Goal: Task Accomplishment & Management: Complete application form

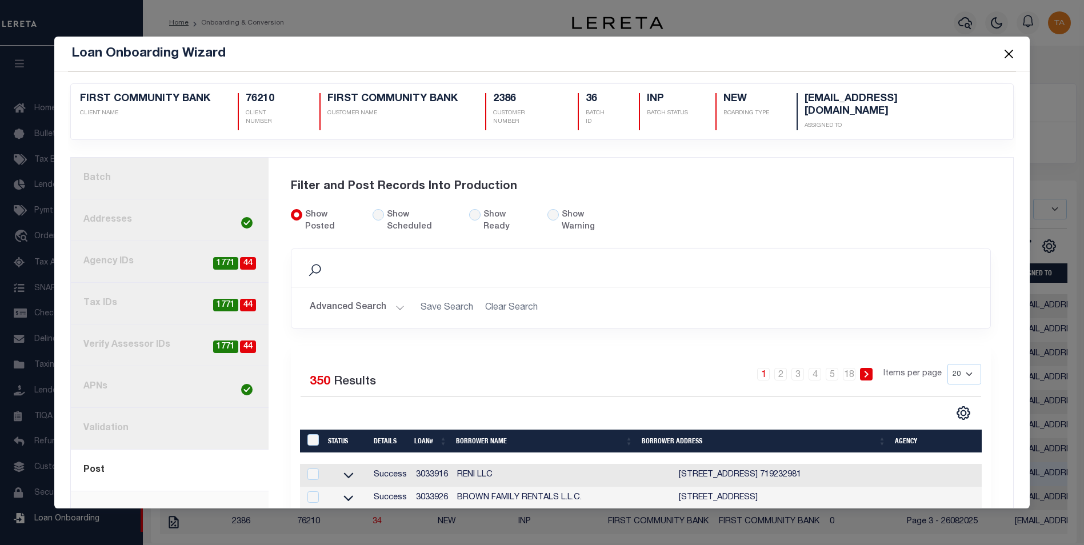
select select
click at [469, 209] on input "Show Ready" at bounding box center [474, 214] width 11 height 11
radio input "true"
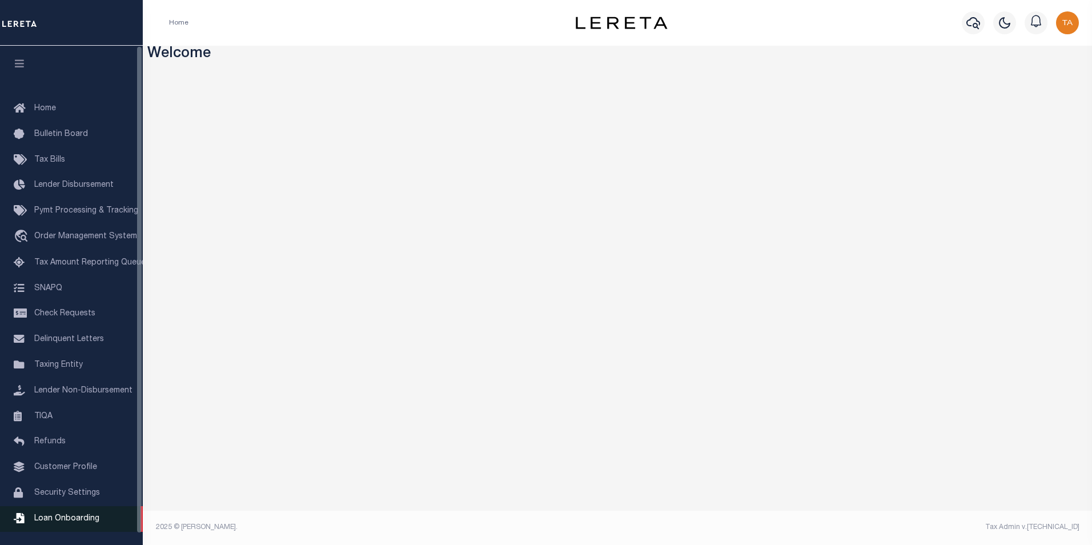
click at [61, 523] on span "Loan Onboarding" at bounding box center [66, 519] width 65 height 8
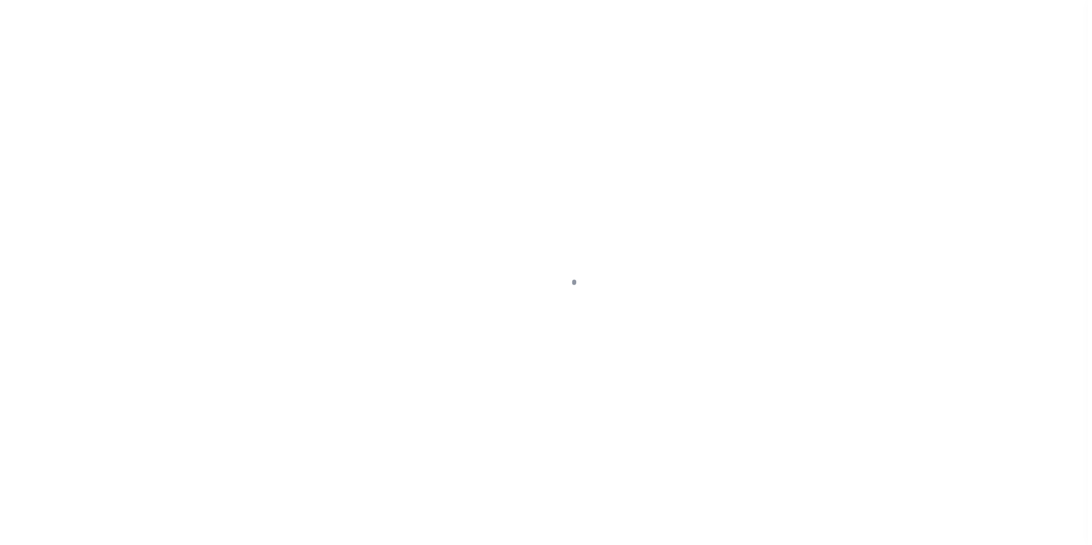
scroll to position [11, 0]
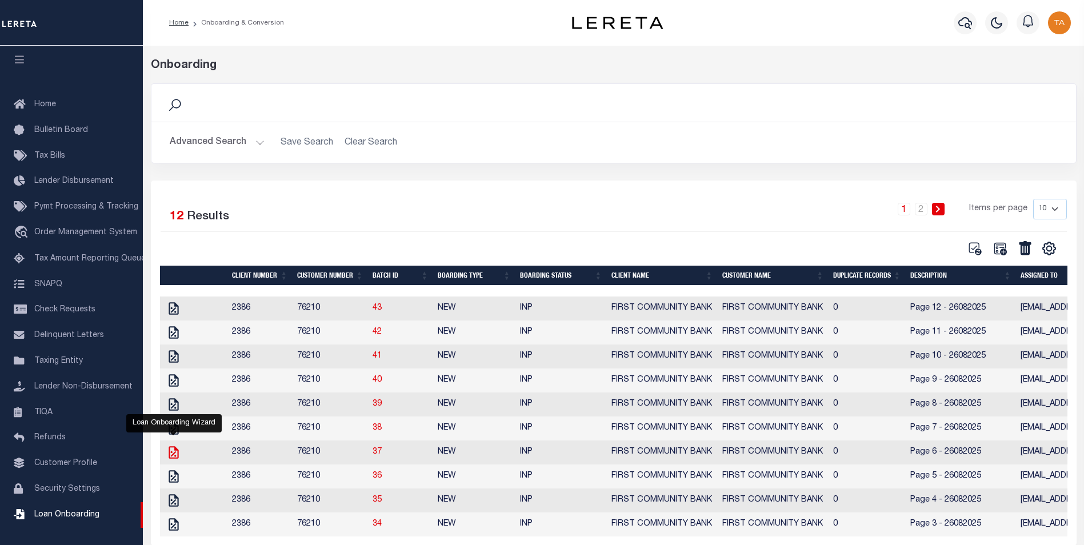
click at [170, 458] on icon "" at bounding box center [173, 452] width 15 height 15
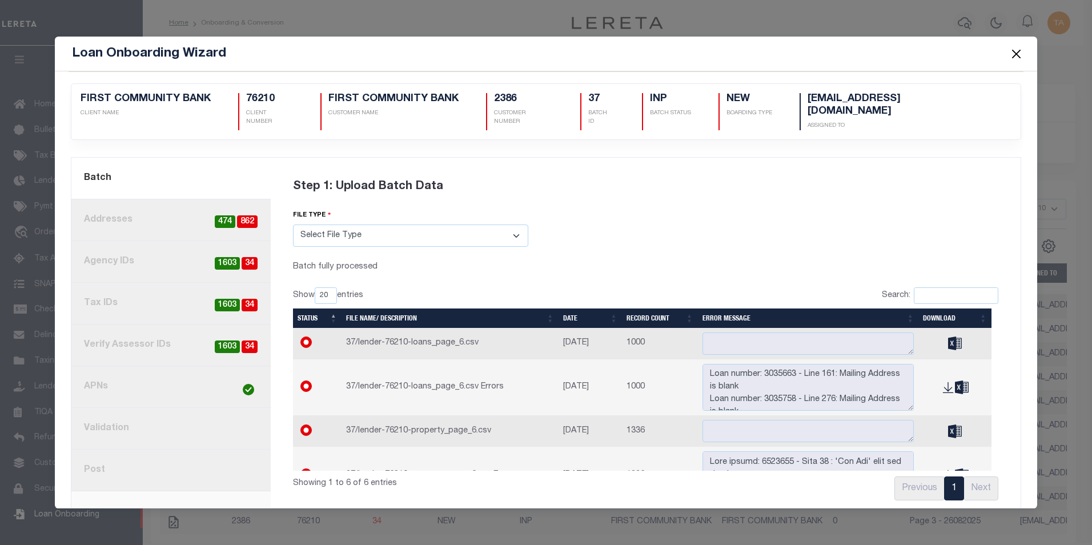
click at [1015, 56] on button "Close" at bounding box center [1016, 53] width 15 height 15
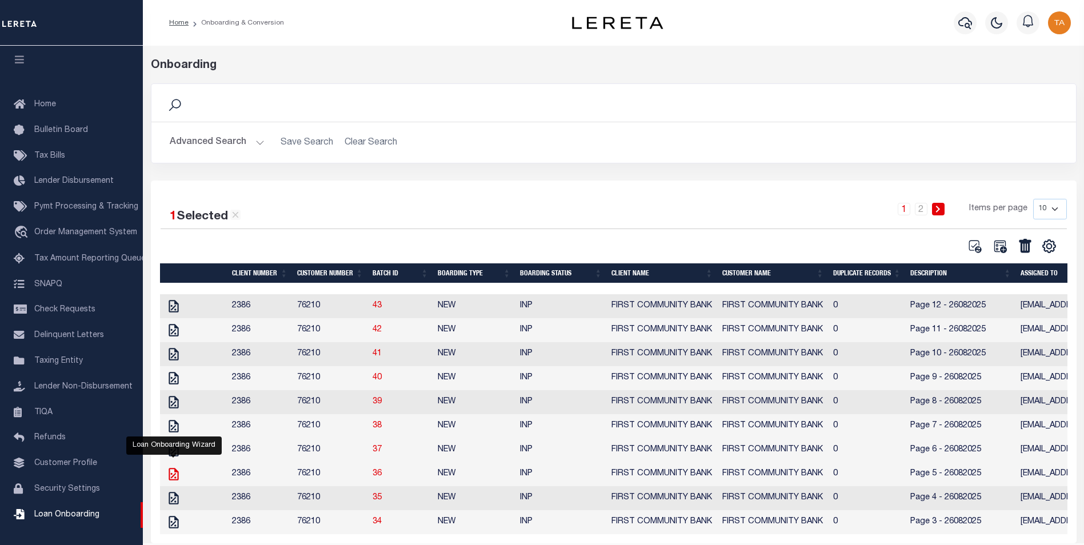
click at [175, 480] on icon "" at bounding box center [173, 474] width 15 height 15
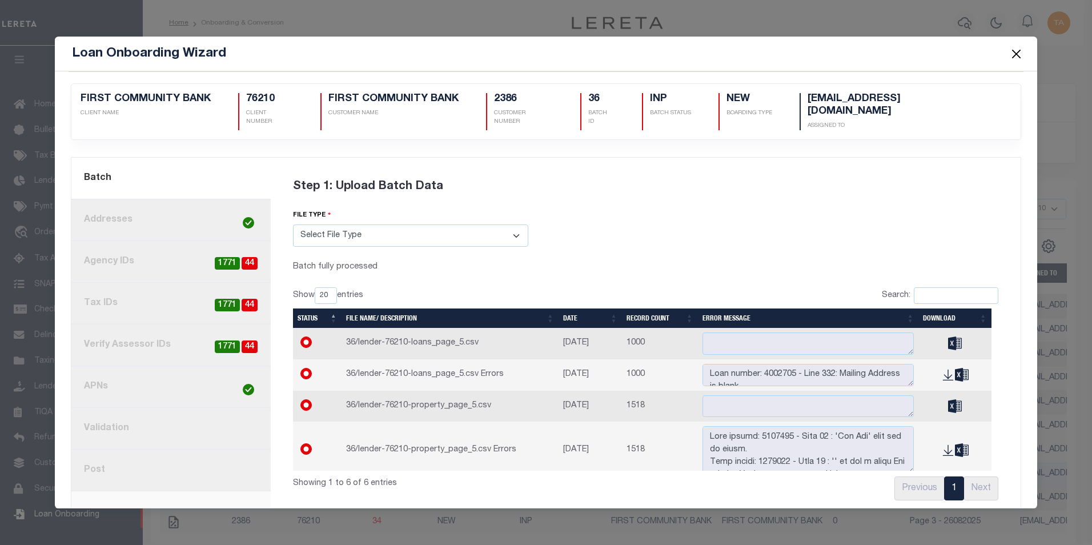
click at [98, 459] on link "8. Post" at bounding box center [170, 471] width 199 height 42
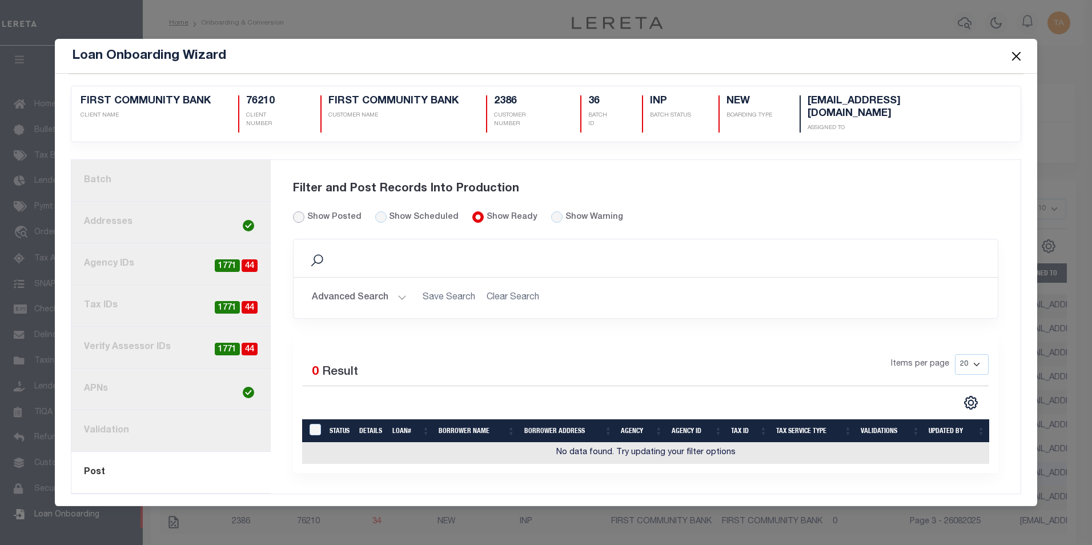
click at [298, 213] on input "Show Posted" at bounding box center [298, 216] width 11 height 11
radio input "true"
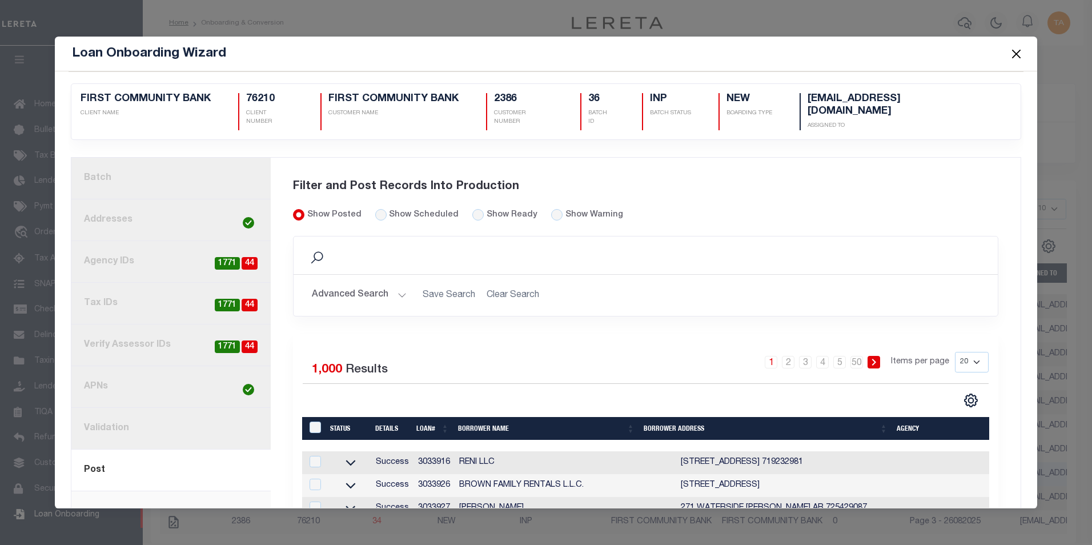
click at [1013, 57] on button "Close" at bounding box center [1016, 53] width 15 height 15
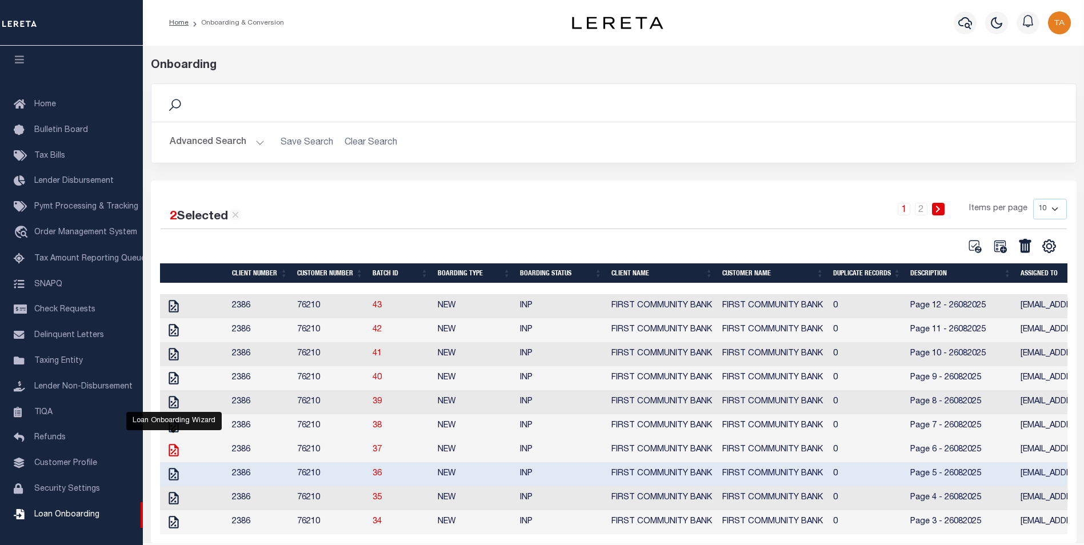
click at [171, 456] on icon "" at bounding box center [174, 450] width 10 height 13
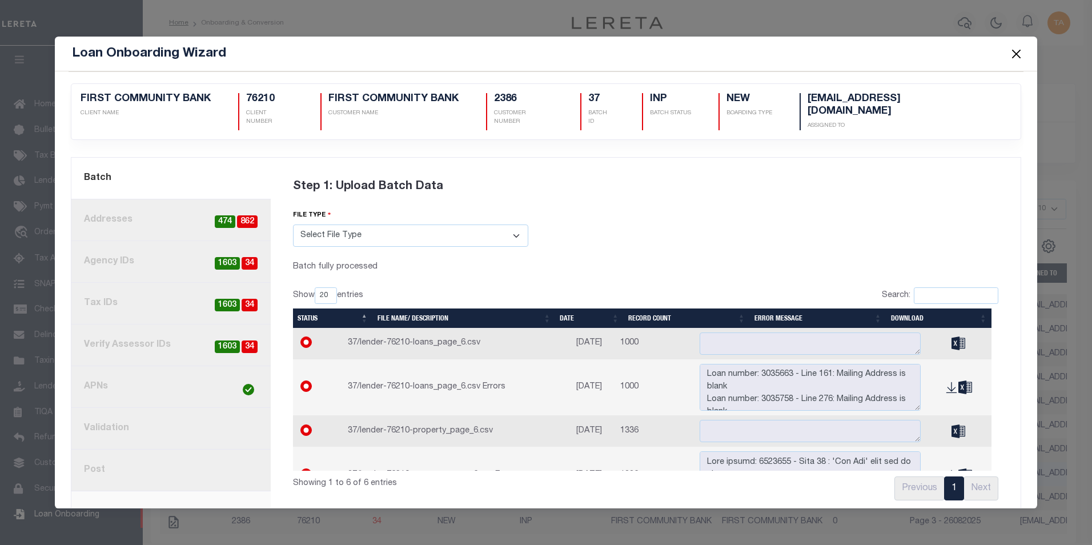
drag, startPoint x: 161, startPoint y: 208, endPoint x: 108, endPoint y: 209, distance: 53.2
click at [108, 209] on link "2. Addresses 862 474" at bounding box center [170, 220] width 199 height 42
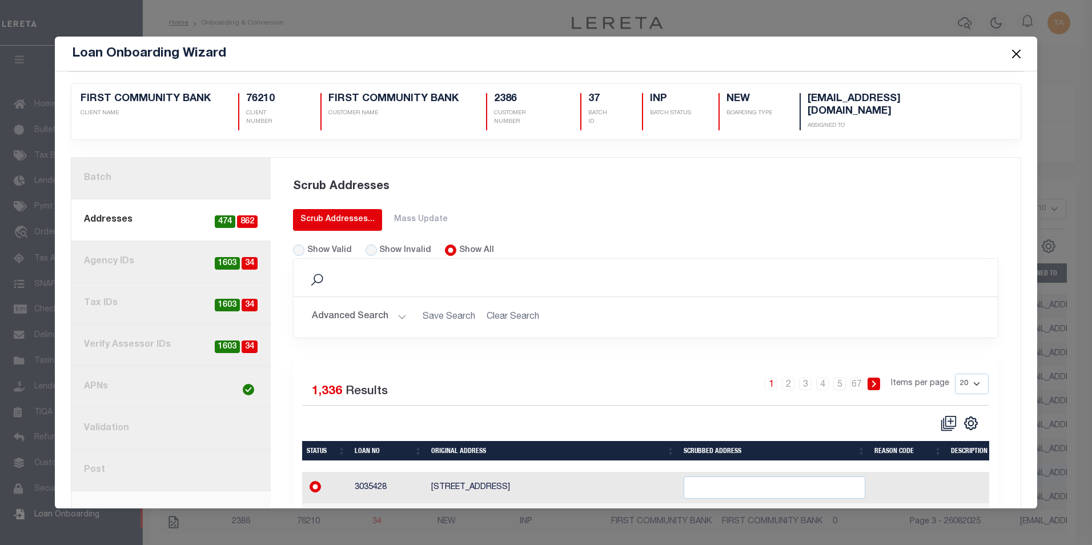
click at [329, 214] on div "Scrub Addresses..." at bounding box center [338, 220] width 74 height 12
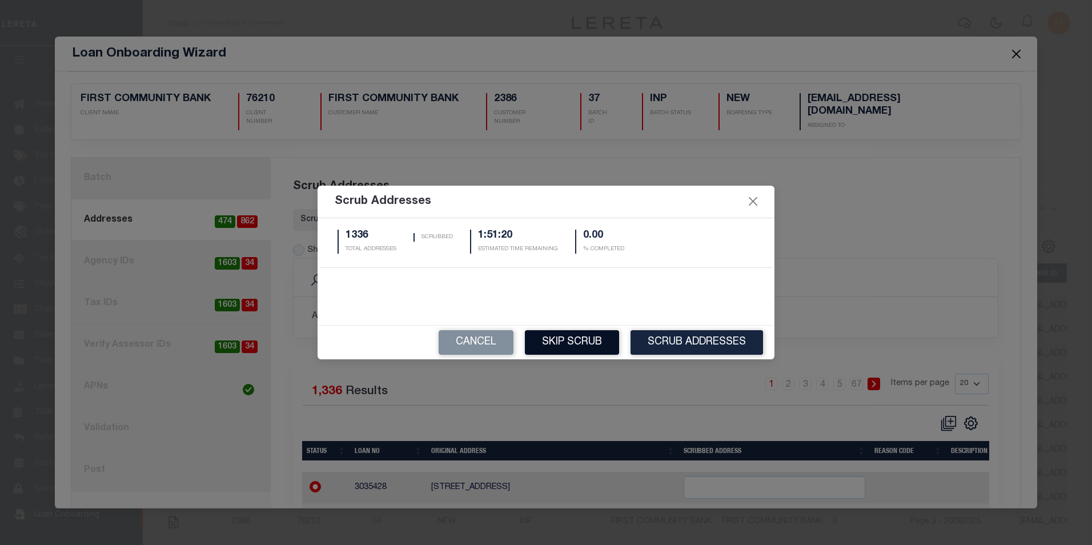
click at [587, 345] on button "Skip Scrub" at bounding box center [572, 342] width 94 height 25
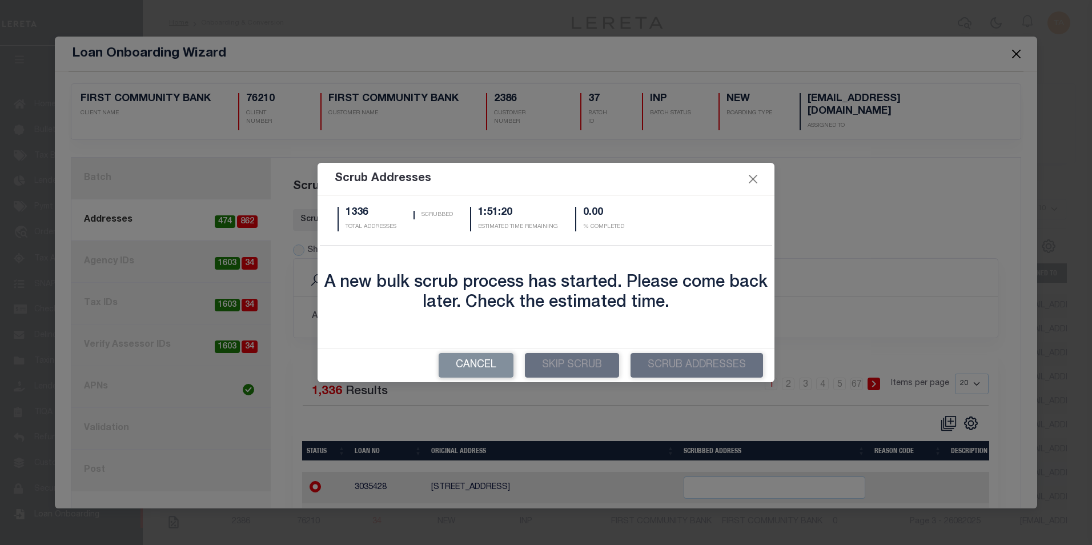
click at [886, 166] on div "Scrub Addresses 1336 TOTAL ADDRESSES SCRUBBED 1:51:20 ESTIMATED TIME REMAINING …" at bounding box center [546, 272] width 1092 height 545
click at [751, 181] on button "Close" at bounding box center [753, 179] width 15 height 15
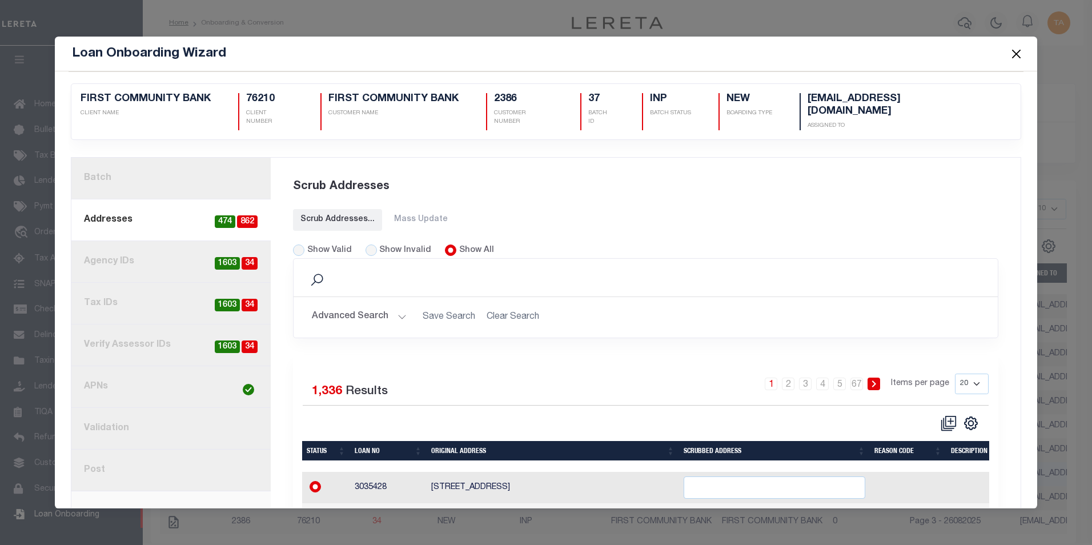
click at [1019, 53] on button "Close" at bounding box center [1016, 53] width 15 height 15
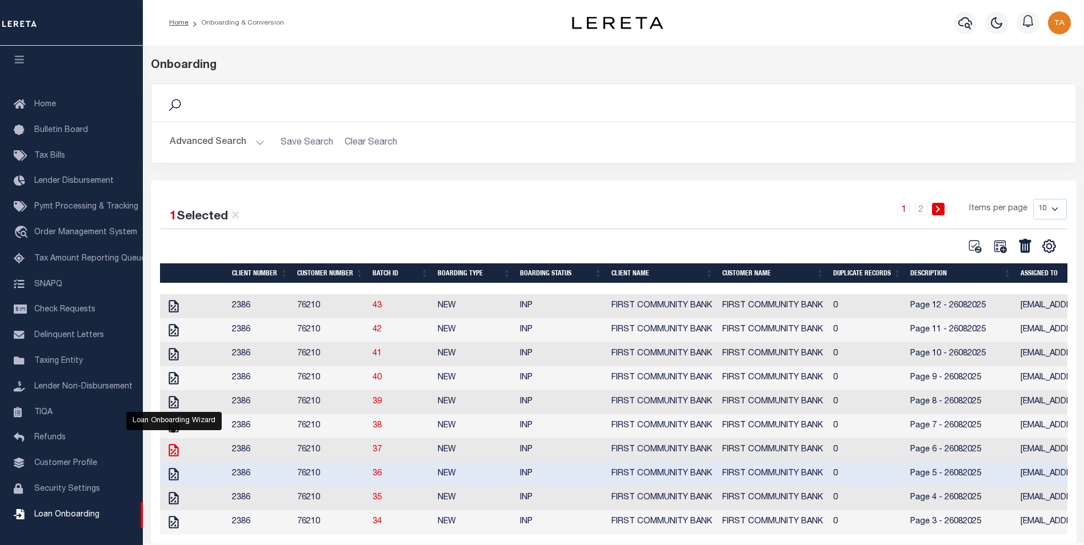
click at [173, 457] on icon "" at bounding box center [173, 450] width 15 height 15
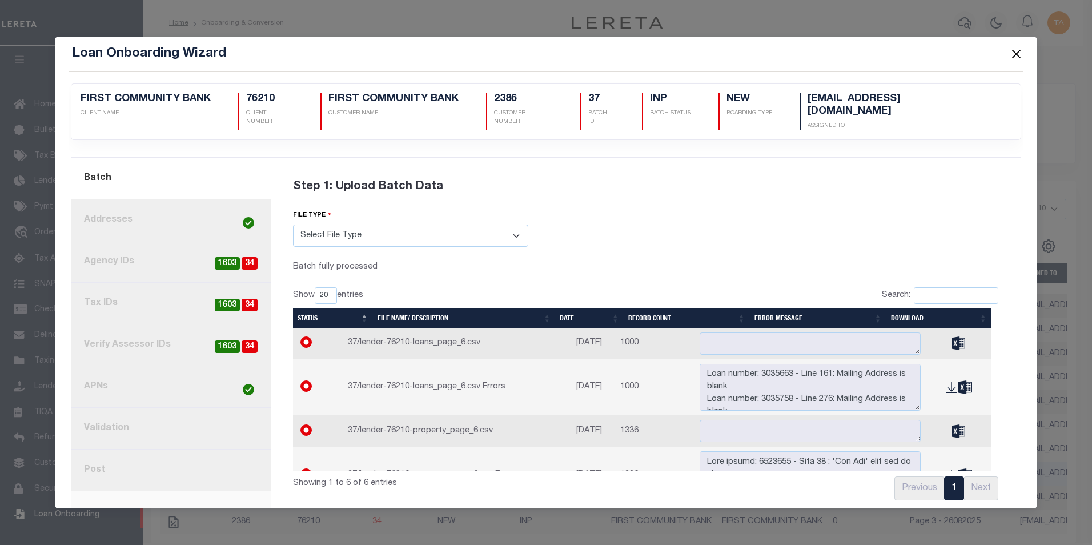
click at [129, 458] on link "8. Post" at bounding box center [170, 471] width 199 height 42
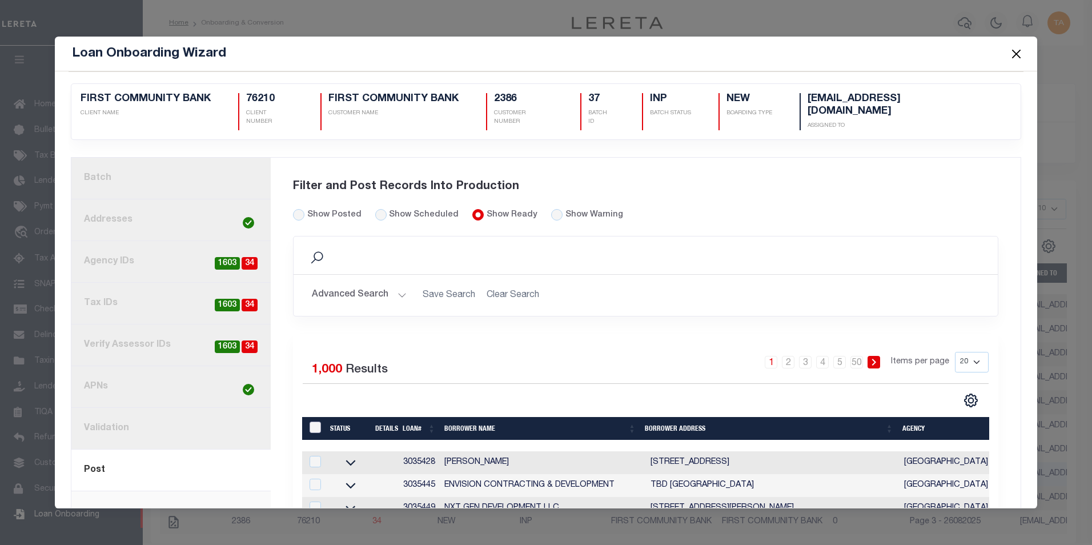
click at [310, 422] on input "LoanPrepID" at bounding box center [315, 427] width 11 height 11
checkbox input "true"
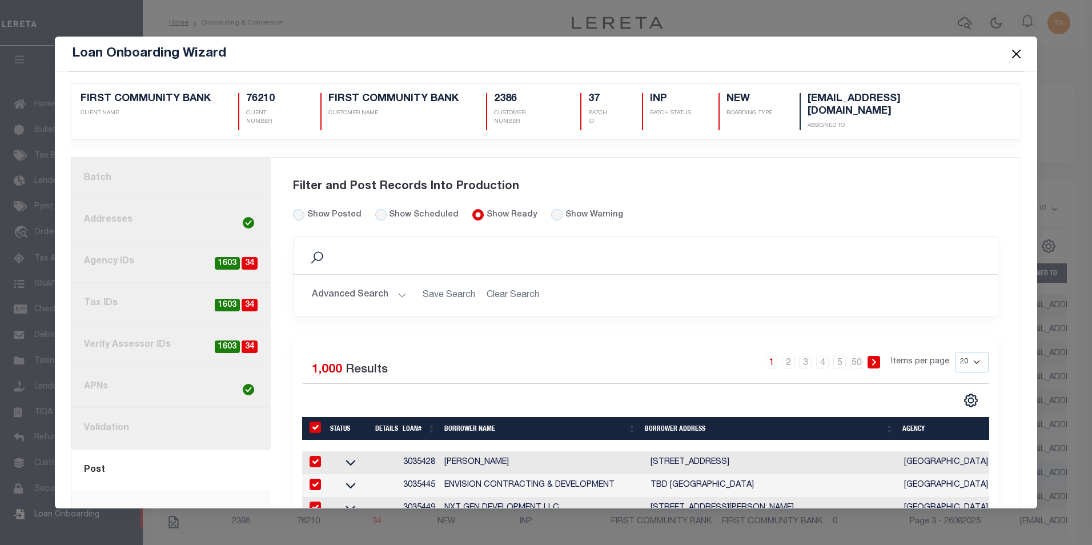
checkbox input "true"
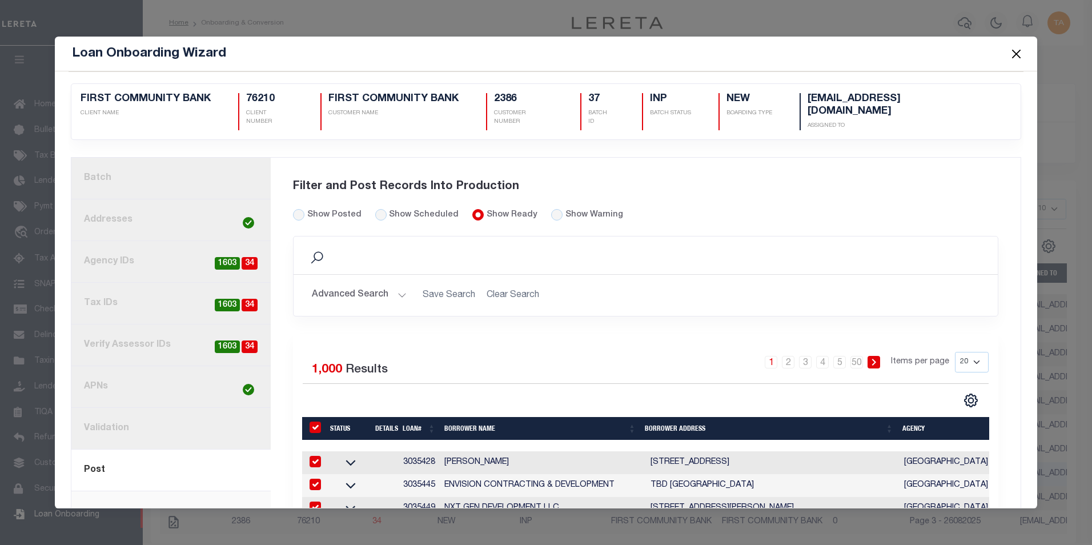
checkbox input "true"
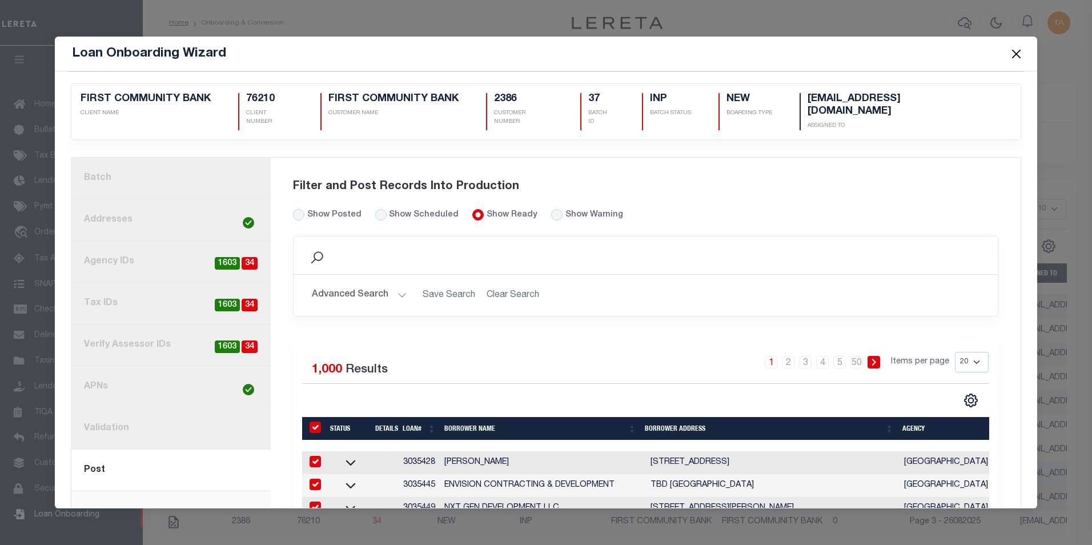
checkbox input "true"
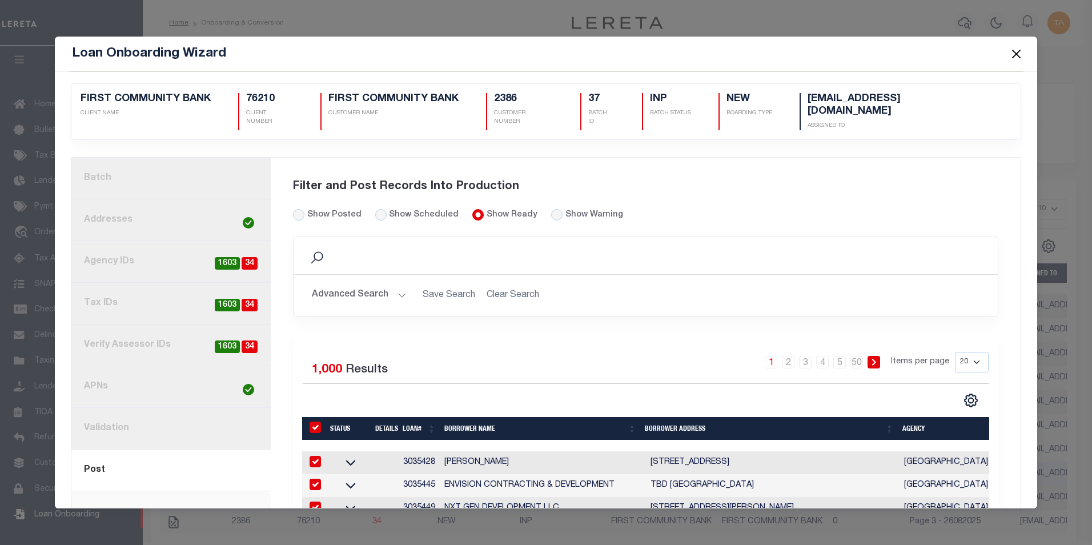
checkbox input "true"
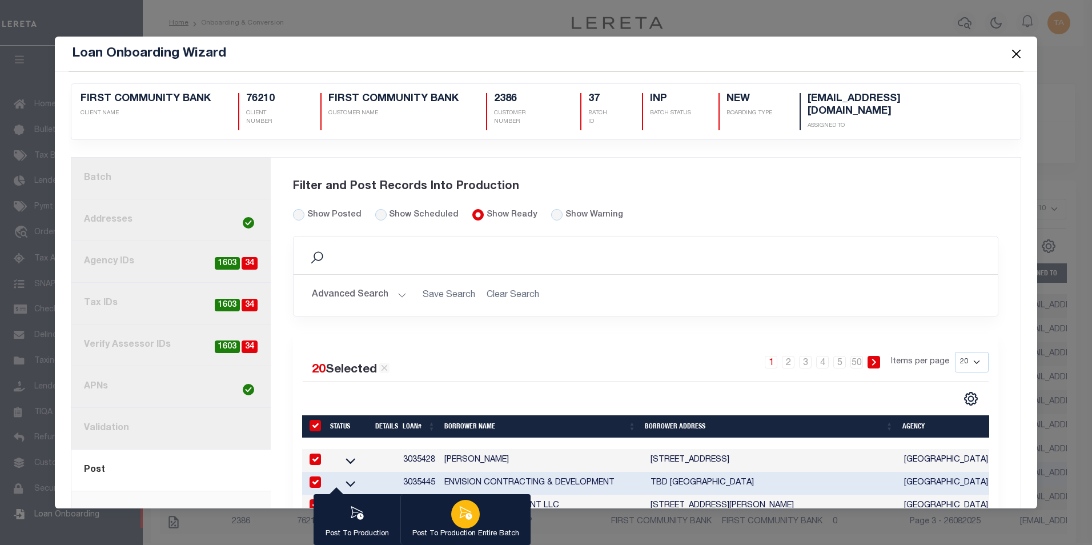
click at [473, 521] on div "button" at bounding box center [465, 514] width 29 height 29
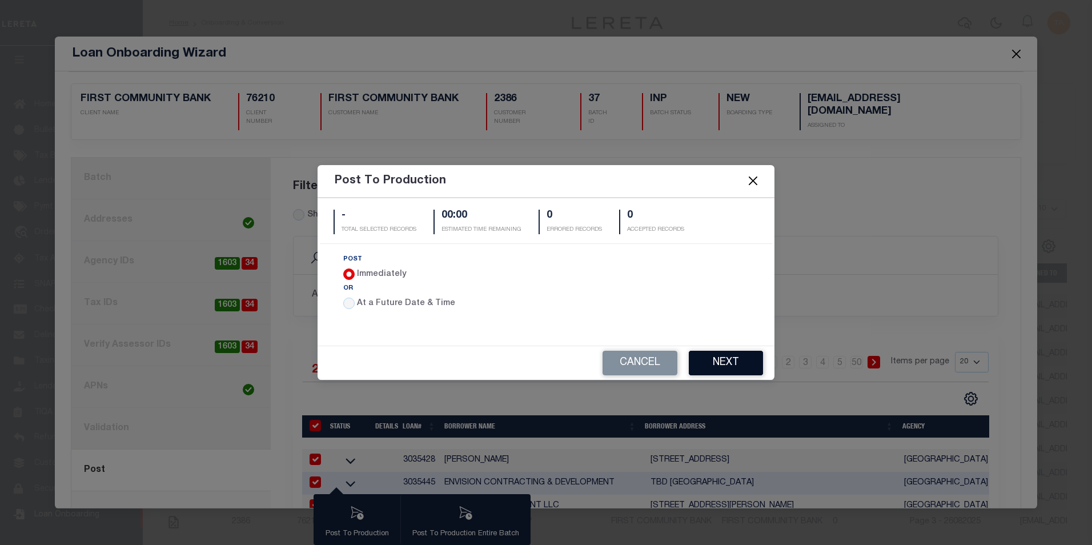
click at [719, 365] on button "Next" at bounding box center [726, 363] width 74 height 25
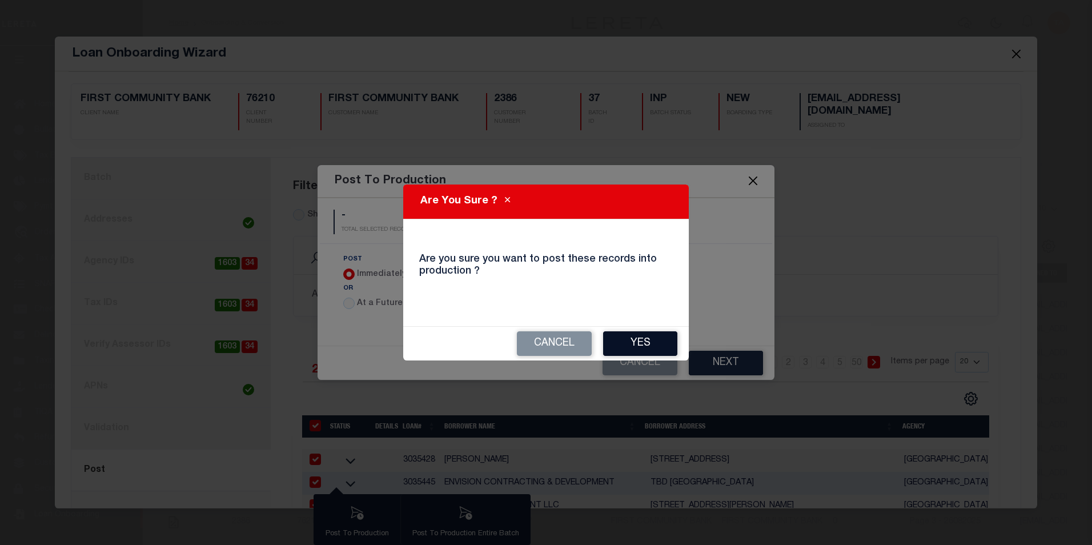
click at [629, 344] on button "Yes" at bounding box center [640, 343] width 74 height 25
